Goal: Task Accomplishment & Management: Use online tool/utility

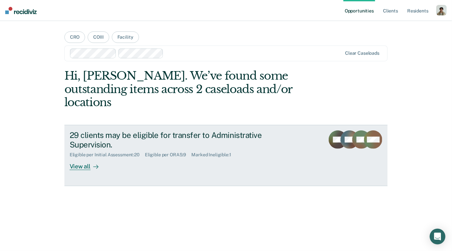
click at [77, 157] on div "View all" at bounding box center [88, 163] width 37 height 13
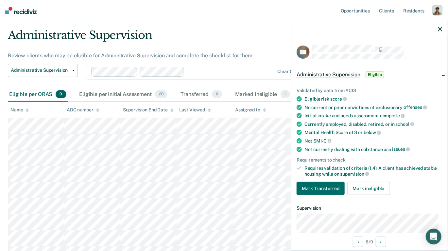
scroll to position [72, 0]
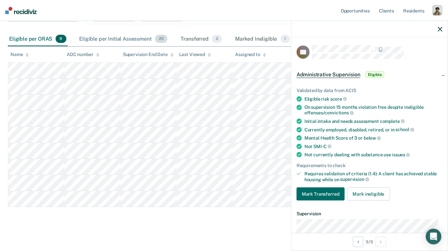
click at [114, 34] on div "Eligible per Initial Assessment 20" at bounding box center [123, 39] width 91 height 14
